Goal: Navigation & Orientation: Find specific page/section

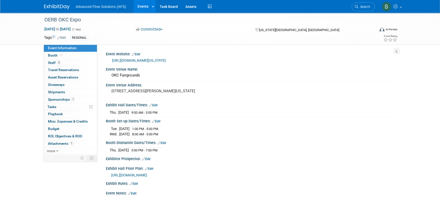
click at [58, 5] on img at bounding box center [57, 6] width 26 height 5
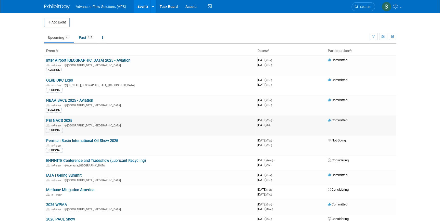
click at [59, 119] on link "PEI NACS 2025" at bounding box center [59, 120] width 26 height 5
